Goal: Use online tool/utility: Utilize a website feature to perform a specific function

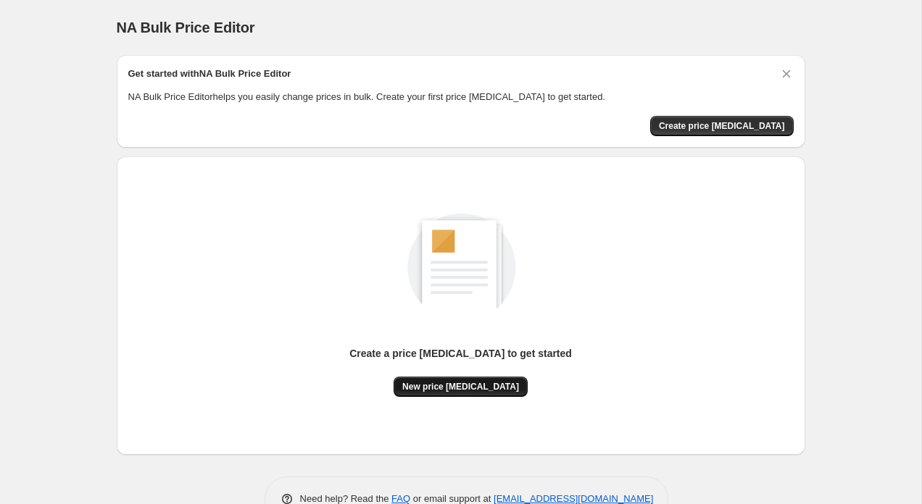
click at [430, 381] on span "New price [MEDICAL_DATA]" at bounding box center [460, 387] width 117 height 12
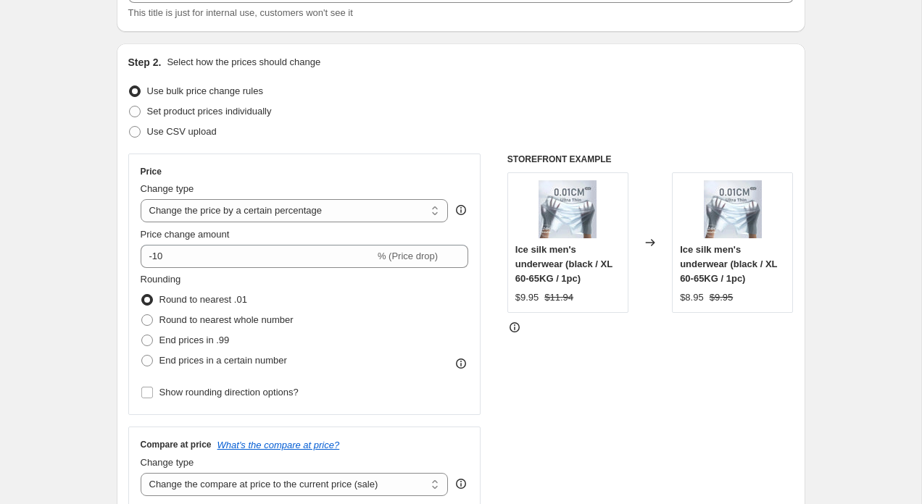
scroll to position [121, 0]
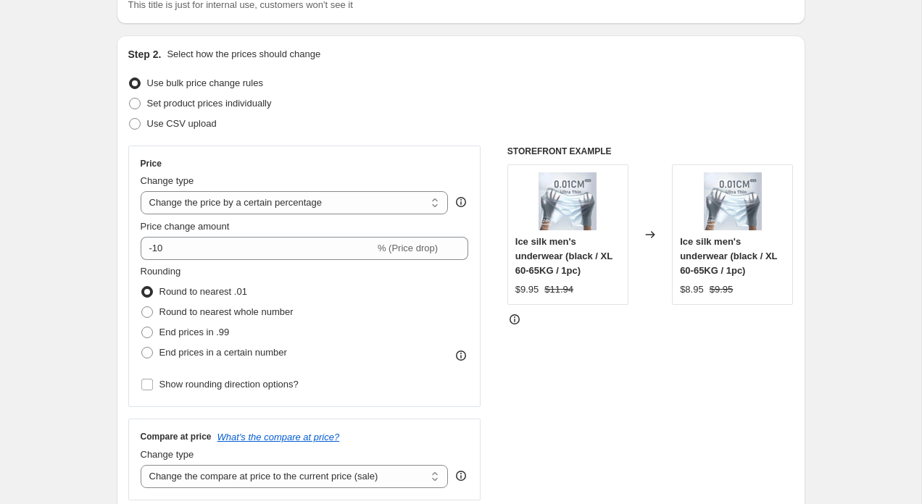
click at [277, 171] on div "Price Change type Change the price to a certain amount Change the price by a ce…" at bounding box center [305, 276] width 328 height 237
click at [259, 207] on select "Change the price to a certain amount Change the price by a certain amount Chang…" at bounding box center [295, 202] width 308 height 23
select select "no_change"
click at [141, 191] on select "Change the price to a certain amount Change the price by a certain amount Chang…" at bounding box center [295, 202] width 308 height 23
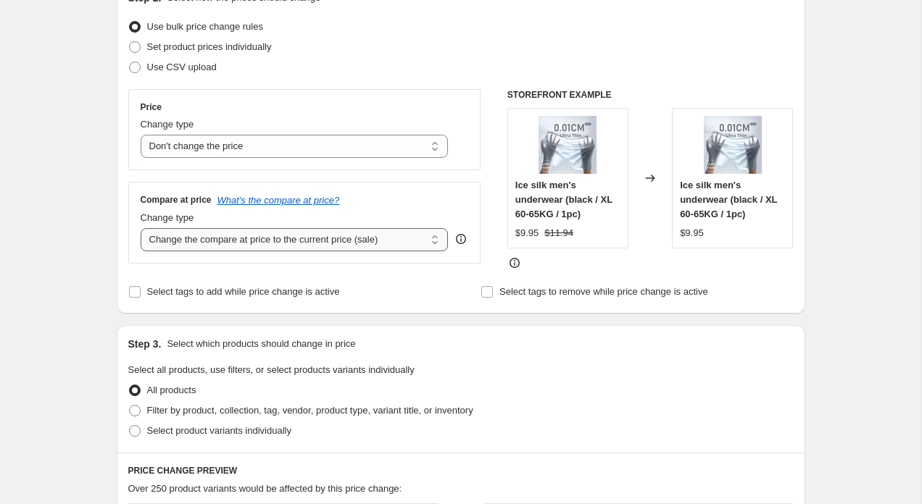
scroll to position [195, 0]
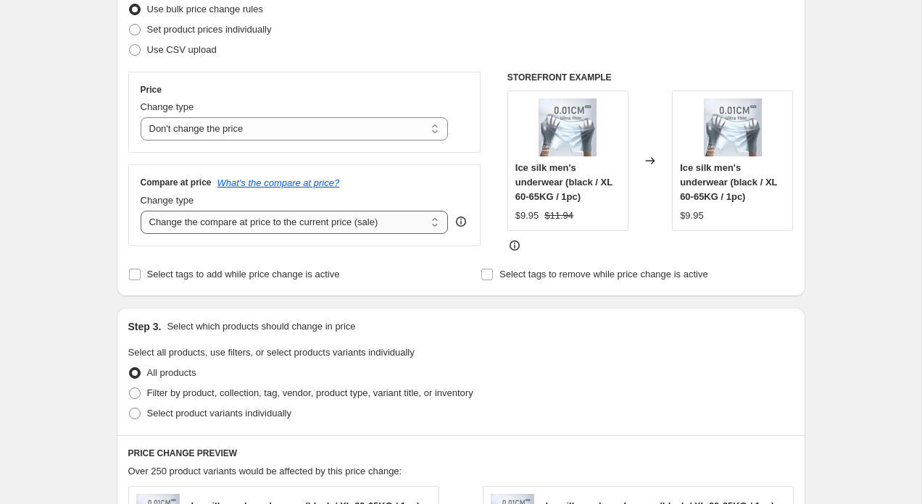
click at [383, 215] on select "Change the compare at price to the current price (sale) Change the compare at p…" at bounding box center [295, 222] width 308 height 23
click at [141, 211] on select "Change the compare at price to the current price (sale) Change the compare at p…" at bounding box center [295, 222] width 308 height 23
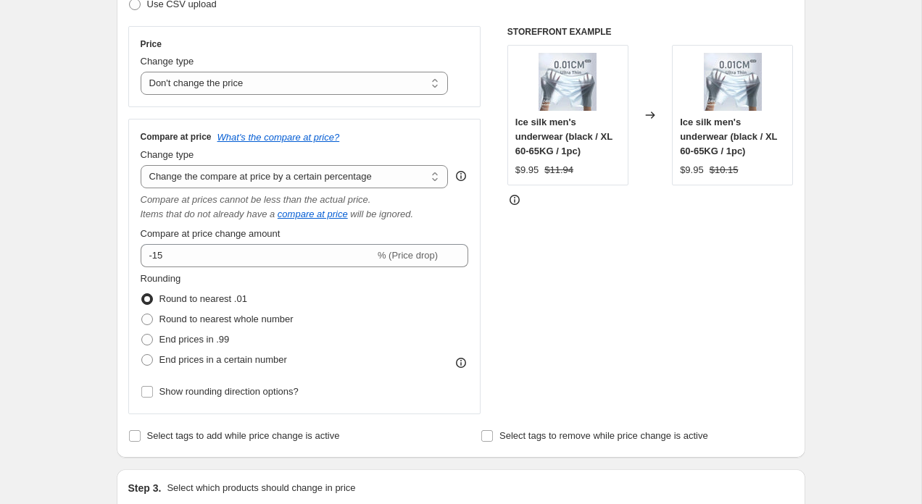
scroll to position [241, 0]
click at [308, 179] on select "Change the compare at price to the current price (sale) Change the compare at p…" at bounding box center [295, 176] width 308 height 23
select select "pp"
click at [141, 165] on select "Change the compare at price to the current price (sale) Change the compare at p…" at bounding box center [295, 176] width 308 height 23
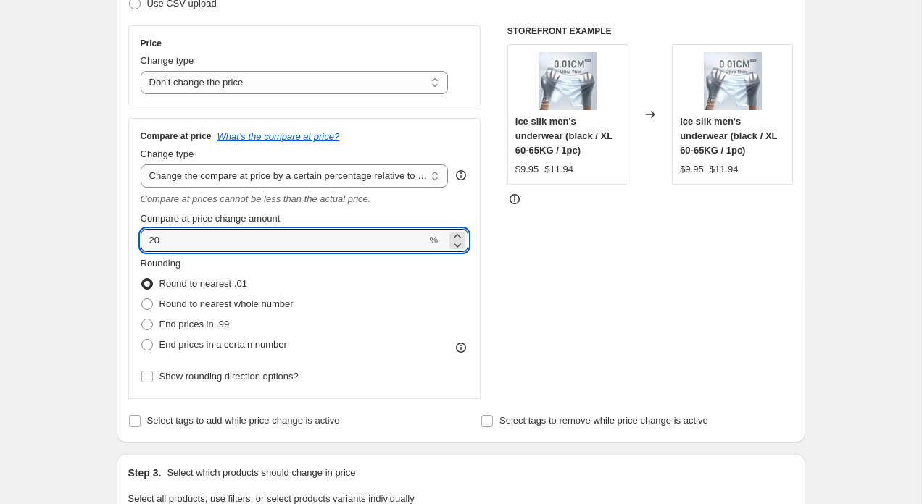
drag, startPoint x: 188, startPoint y: 243, endPoint x: 117, endPoint y: 243, distance: 71.0
click at [117, 243] on div "Step 2. Select how the prices should change Use bulk price change rules Set pro…" at bounding box center [461, 179] width 688 height 528
type input "50"
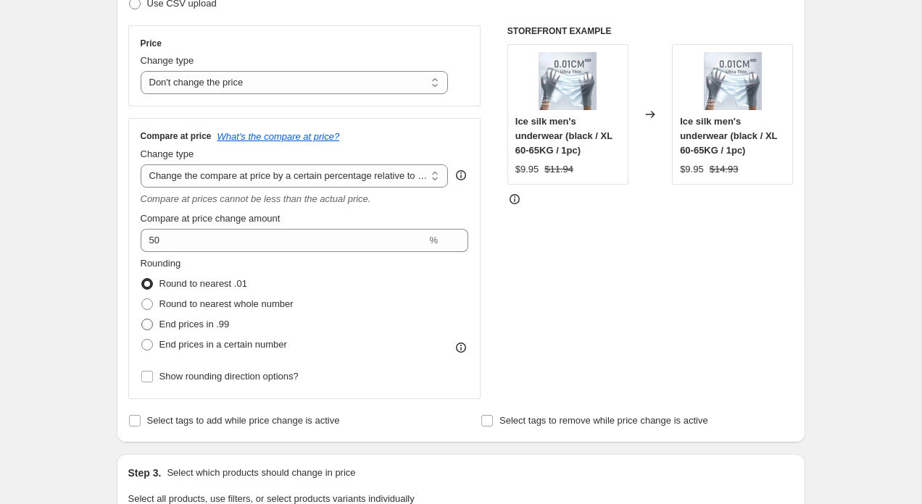
click at [149, 322] on span at bounding box center [147, 325] width 12 height 12
click at [142, 320] on input "End prices in .99" at bounding box center [141, 319] width 1 height 1
radio input "true"
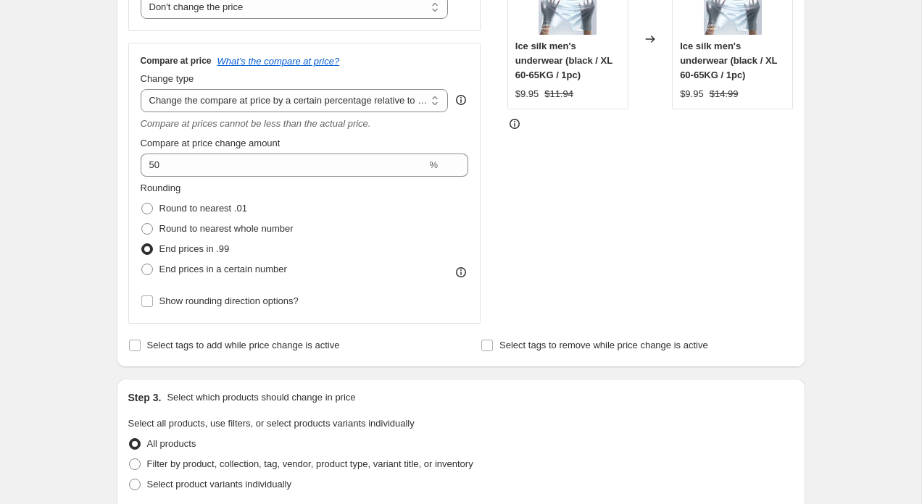
scroll to position [320, 0]
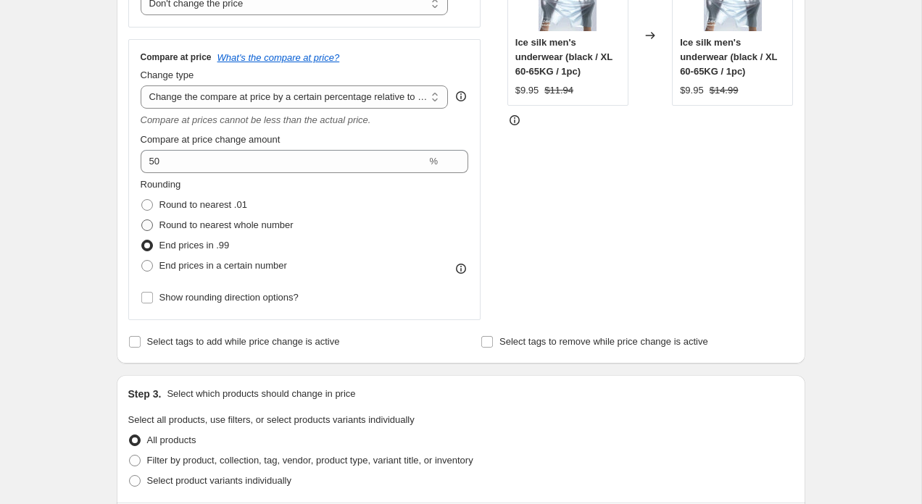
click at [150, 225] on span at bounding box center [147, 226] width 12 height 12
click at [142, 220] on input "Round to nearest whole number" at bounding box center [141, 220] width 1 height 1
radio input "true"
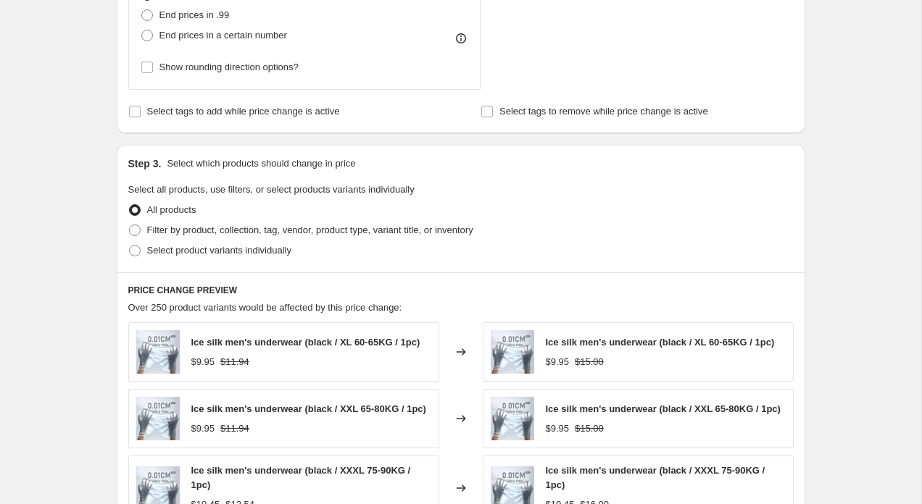
scroll to position [577, 0]
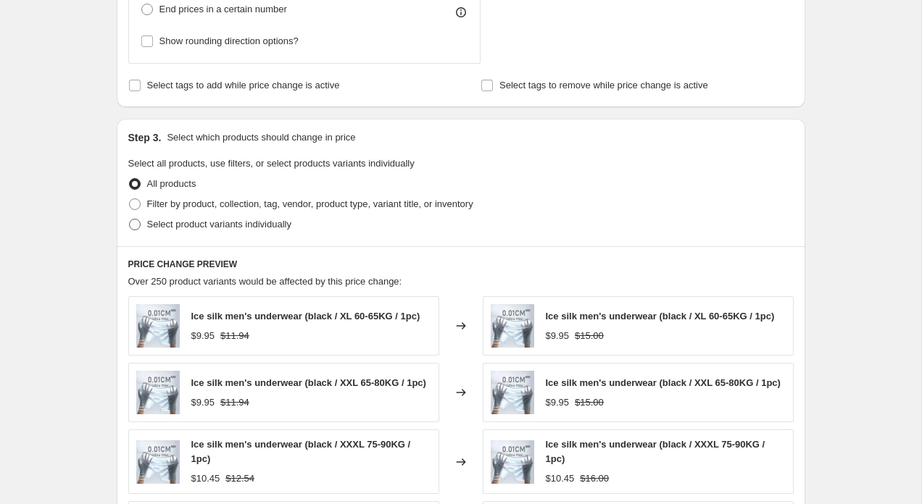
click at [138, 228] on span at bounding box center [135, 225] width 12 height 12
click at [130, 220] on input "Select product variants individually" at bounding box center [129, 219] width 1 height 1
radio input "true"
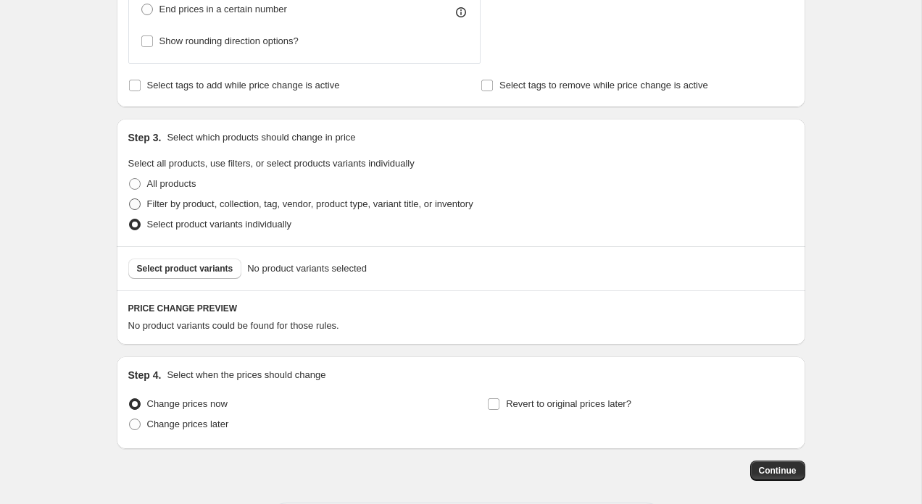
click at [133, 205] on span at bounding box center [135, 205] width 12 height 12
click at [130, 199] on input "Filter by product, collection, tag, vendor, product type, variant title, or inv…" at bounding box center [129, 199] width 1 height 1
radio input "true"
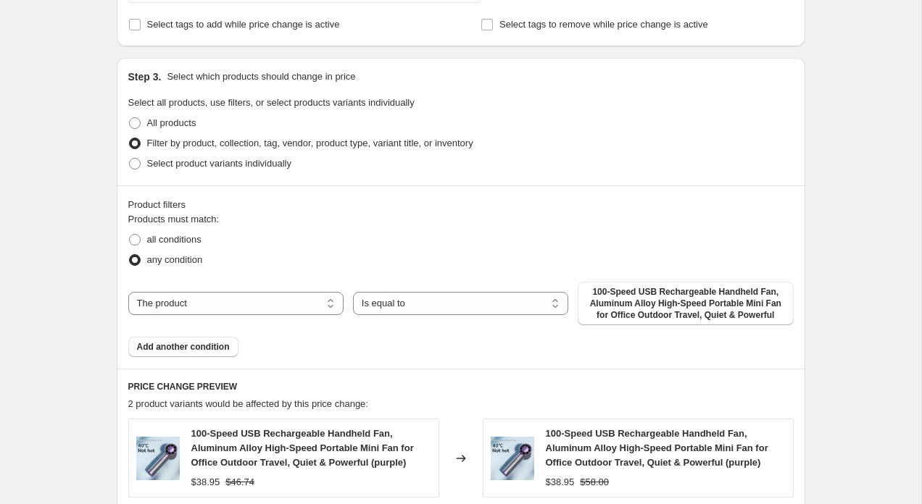
scroll to position [639, 0]
click at [591, 304] on span "100-Speed USB Rechargeable Handheld Fan, Aluminum Alloy High-Speed Portable Min…" at bounding box center [685, 302] width 198 height 35
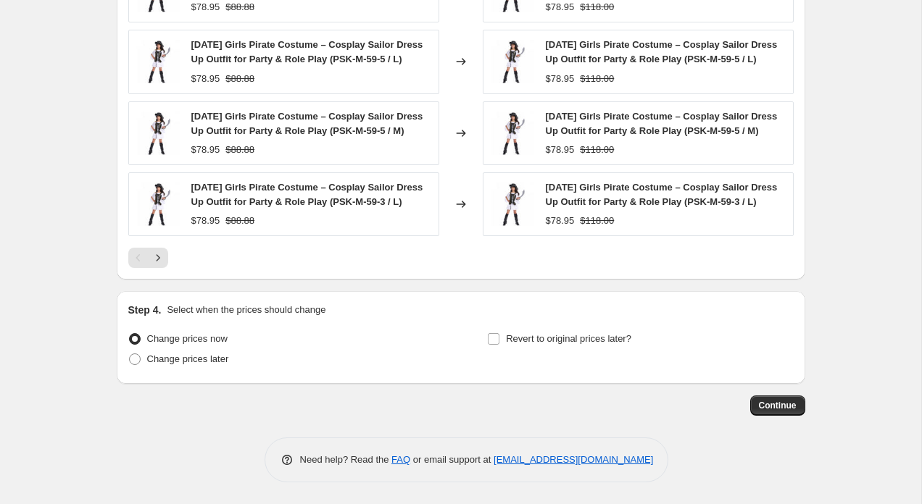
scroll to position [1231, 0]
click at [780, 407] on span "Continue" at bounding box center [778, 406] width 38 height 12
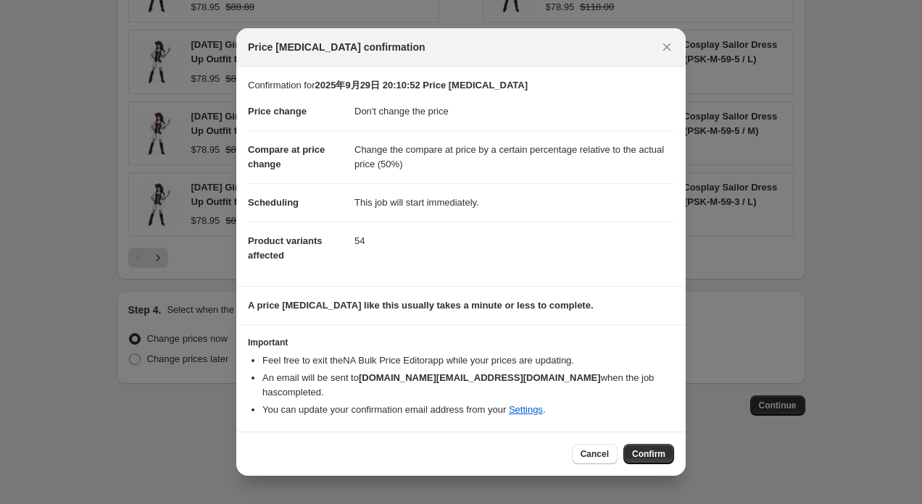
click at [641, 457] on div "Cancel Confirm" at bounding box center [460, 454] width 449 height 44
click at [641, 454] on button "Confirm" at bounding box center [648, 454] width 51 height 20
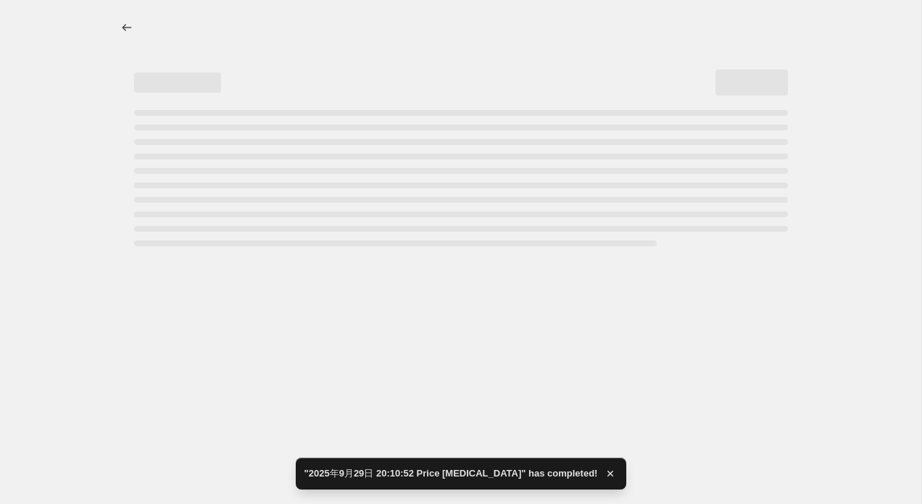
select select "no_change"
select select "pp"
